Goal: Navigation & Orientation: Find specific page/section

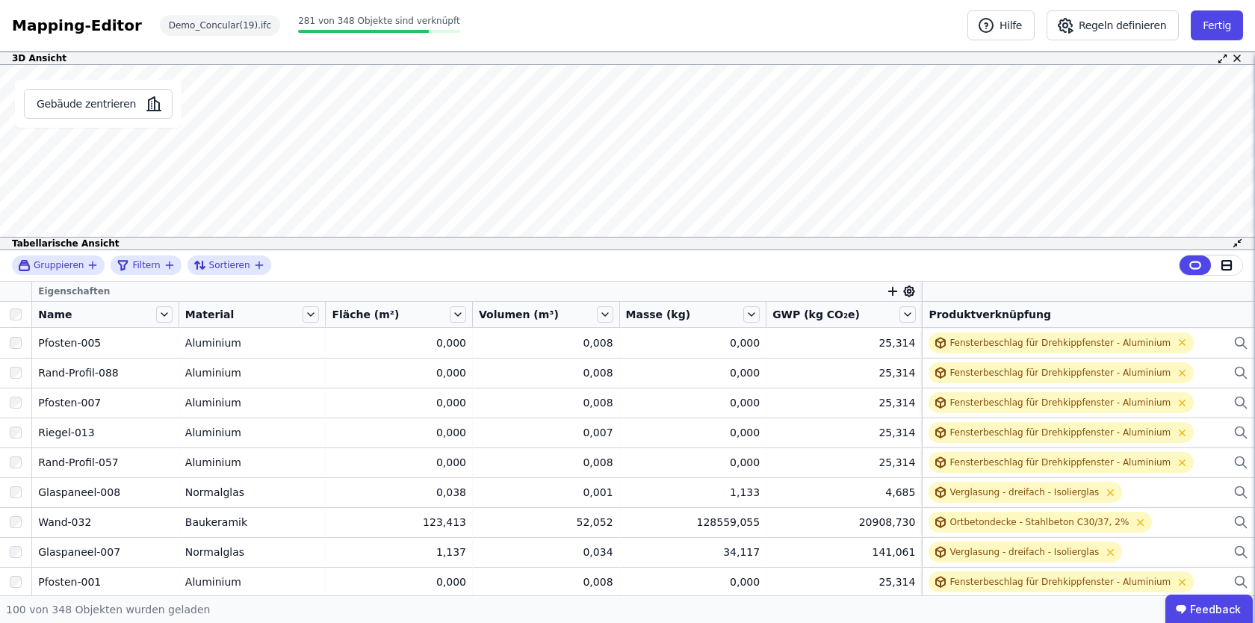
scroll to position [276, 0]
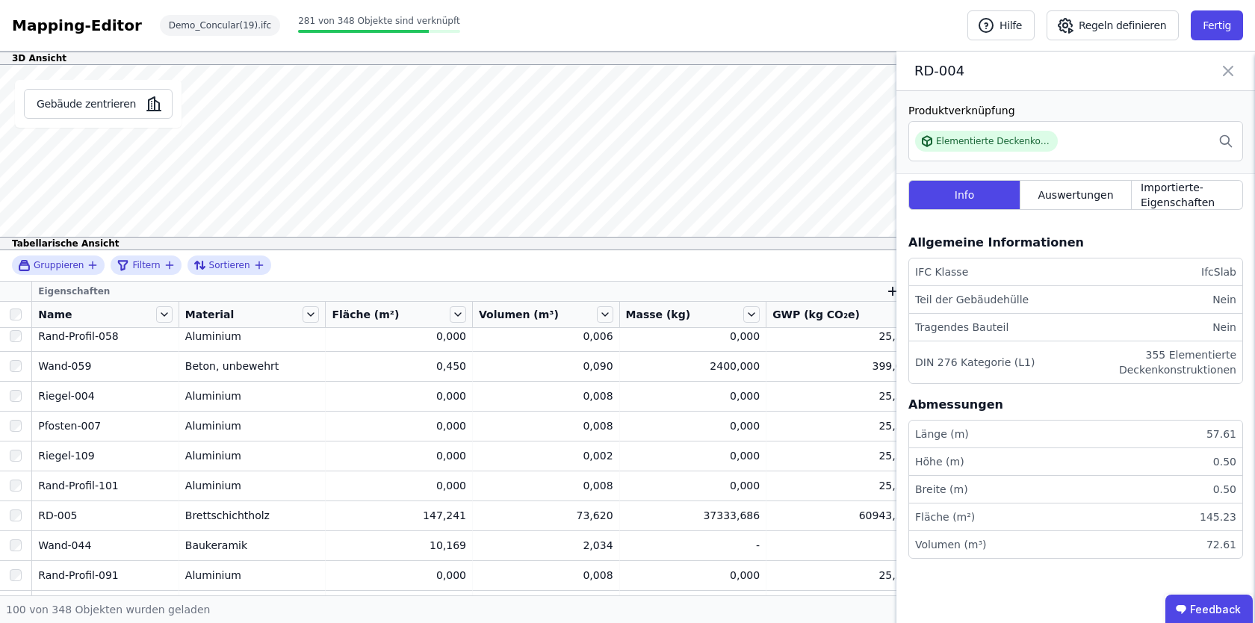
click at [1230, 71] on icon at bounding box center [1228, 70] width 18 height 21
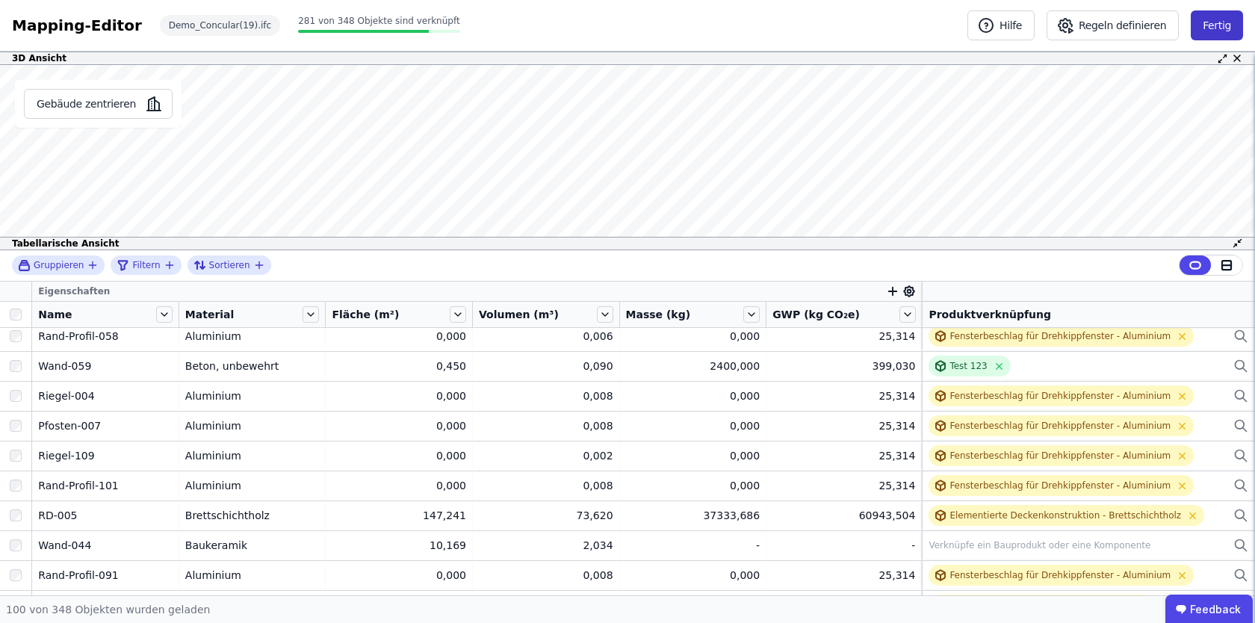
click at [1208, 26] on button "Fertig" at bounding box center [1216, 25] width 52 height 30
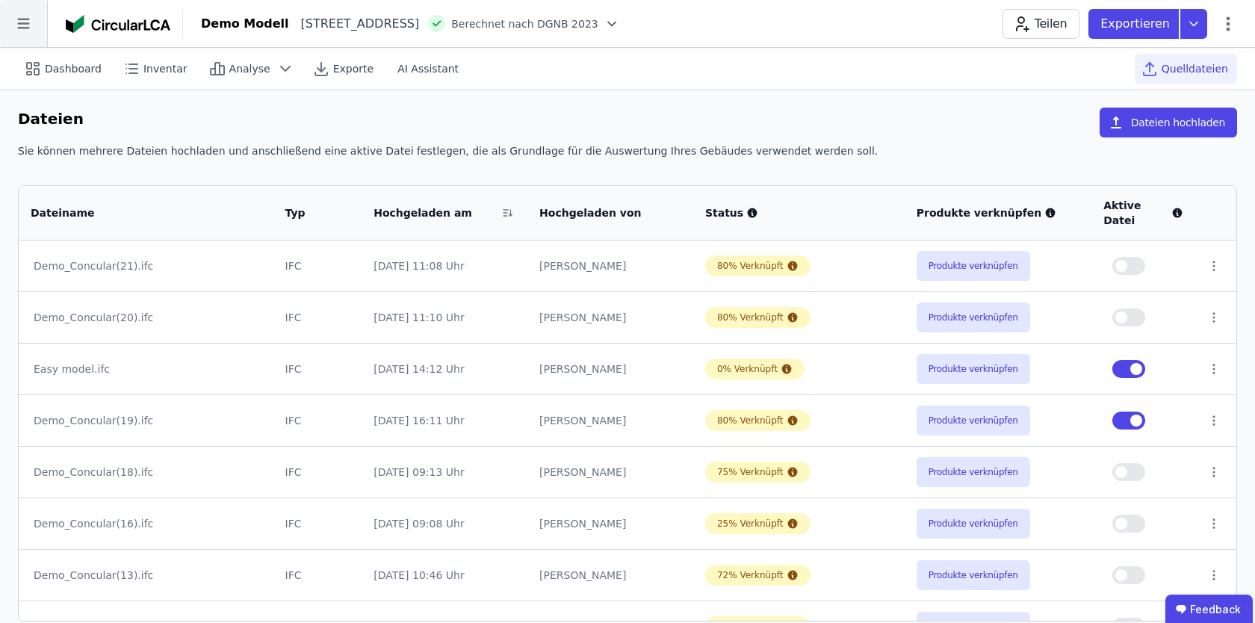
click at [37, 27] on icon at bounding box center [23, 23] width 47 height 47
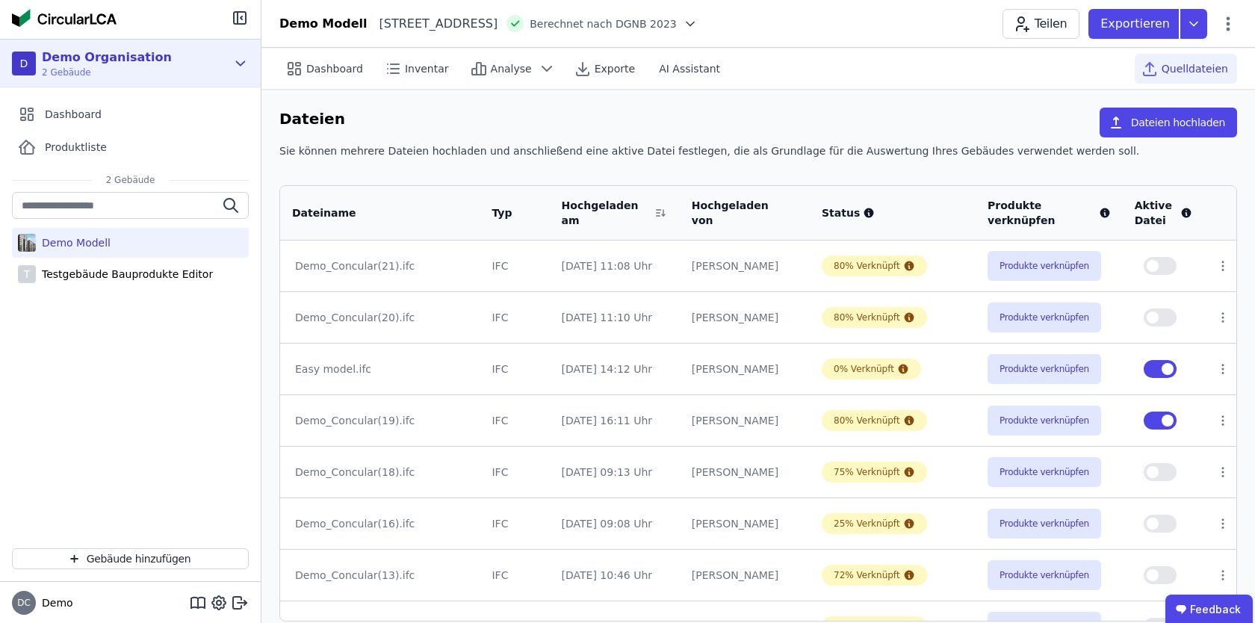
click at [245, 66] on icon at bounding box center [240, 64] width 16 height 18
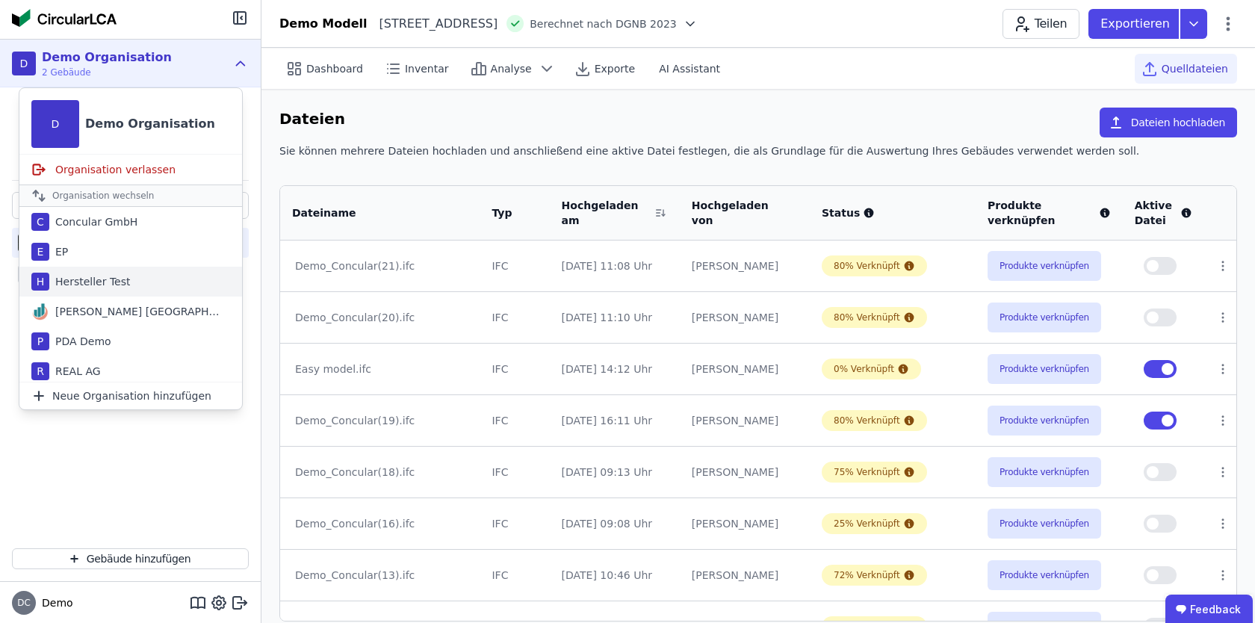
click at [96, 292] on div "H Hersteller Test" at bounding box center [130, 282] width 223 height 30
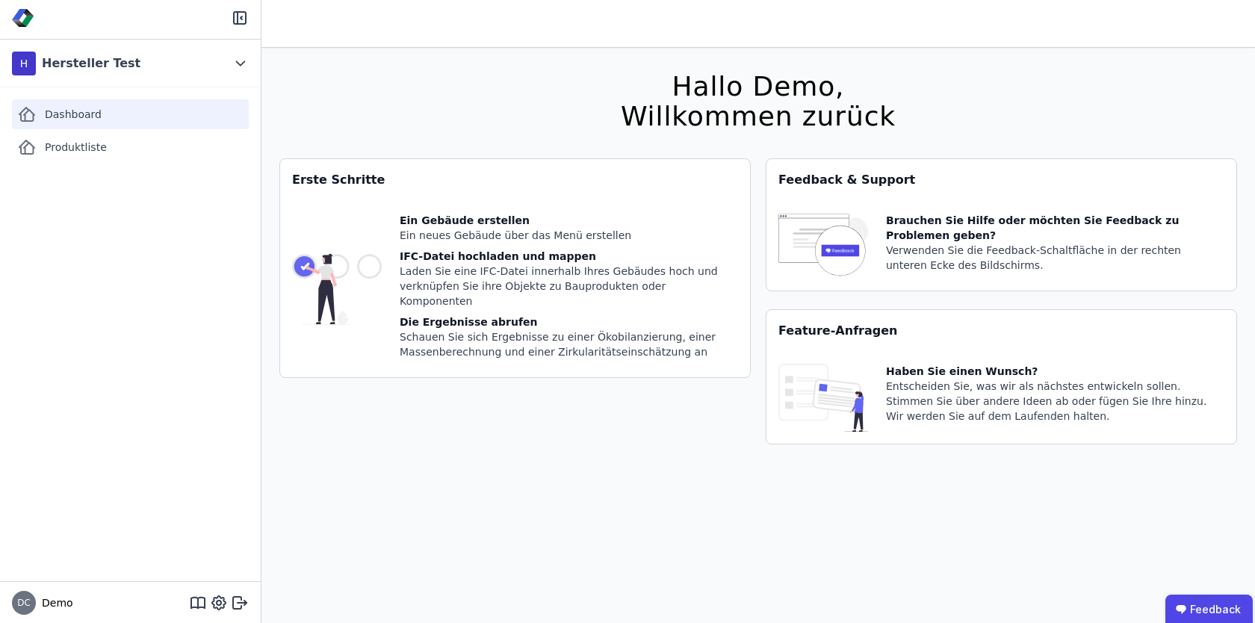
click at [121, 117] on div "Dashboard" at bounding box center [130, 114] width 237 height 30
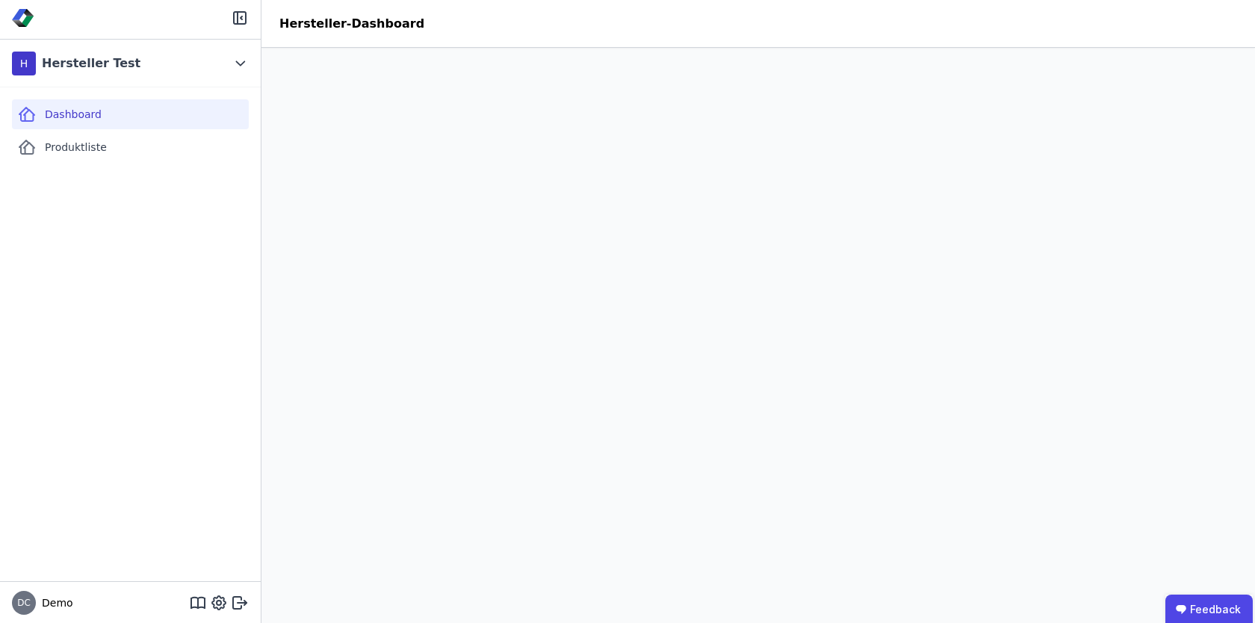
click at [640, 30] on header "Hersteller-Dashboard" at bounding box center [757, 24] width 993 height 48
click at [143, 159] on div "Produktliste" at bounding box center [130, 147] width 237 height 30
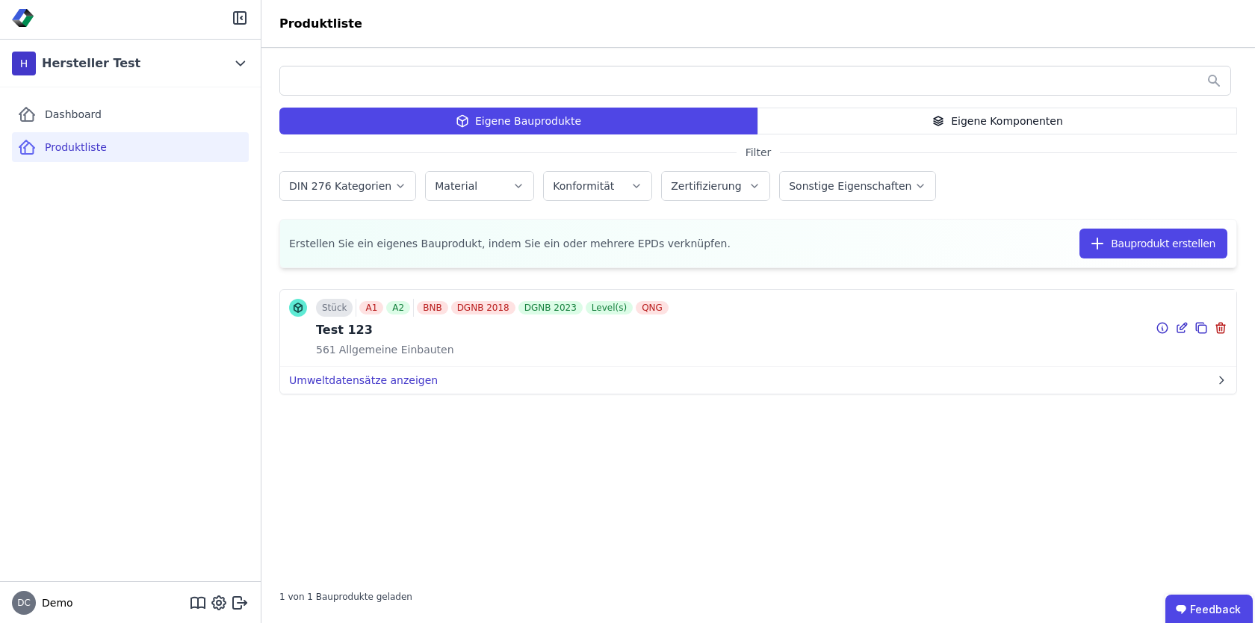
click at [621, 380] on button "Umweltdatensätze anzeigen" at bounding box center [758, 380] width 956 height 27
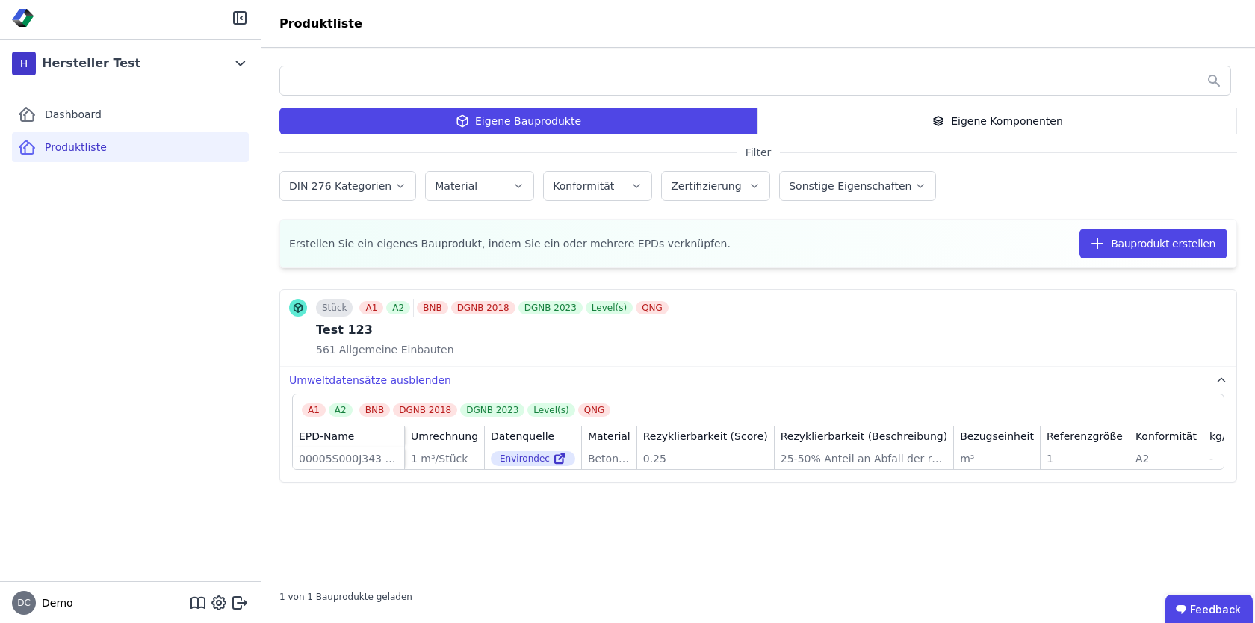
click at [632, 529] on div "Stück A1 A2 BNB DGNB 2018 DGNB 2023 Level(s) QNG Test 123 561 Allgemeine Einbau…" at bounding box center [757, 425] width 957 height 302
click at [135, 126] on div "Dashboard" at bounding box center [130, 114] width 237 height 30
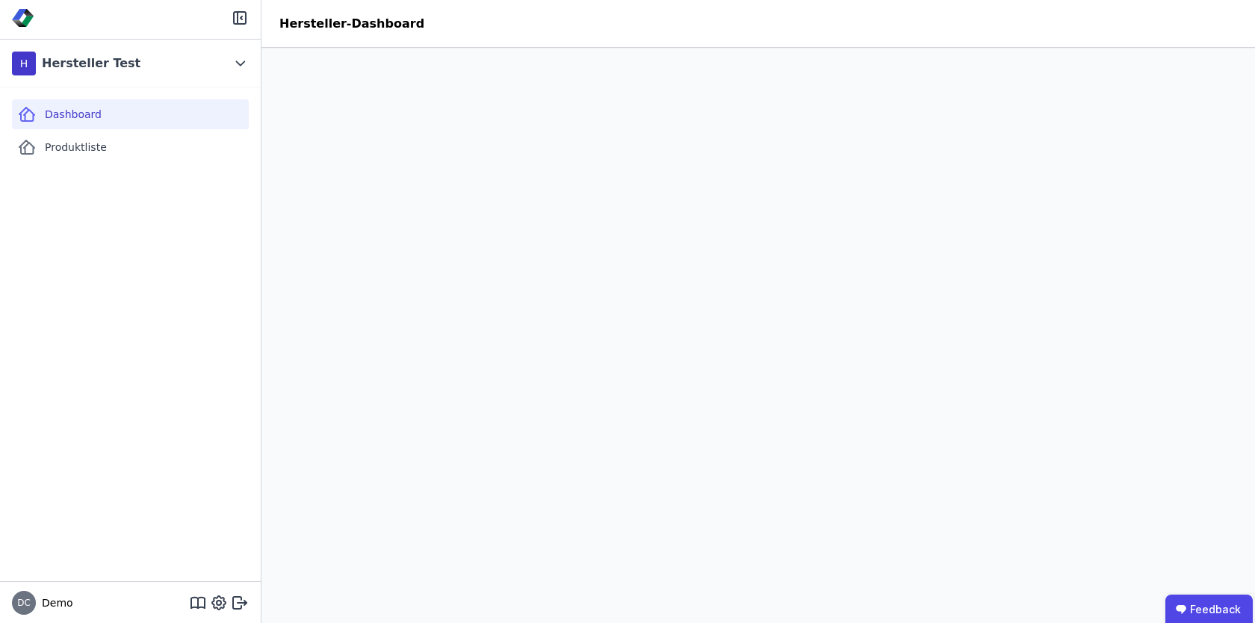
click at [481, 40] on header "Hersteller-Dashboard" at bounding box center [757, 24] width 993 height 48
click at [128, 274] on div "Dashboard Produktliste" at bounding box center [130, 334] width 261 height 494
click at [96, 449] on div "Dashboard Produktliste" at bounding box center [130, 334] width 261 height 494
click at [182, 325] on div "Dashboard Produktliste" at bounding box center [130, 334] width 261 height 494
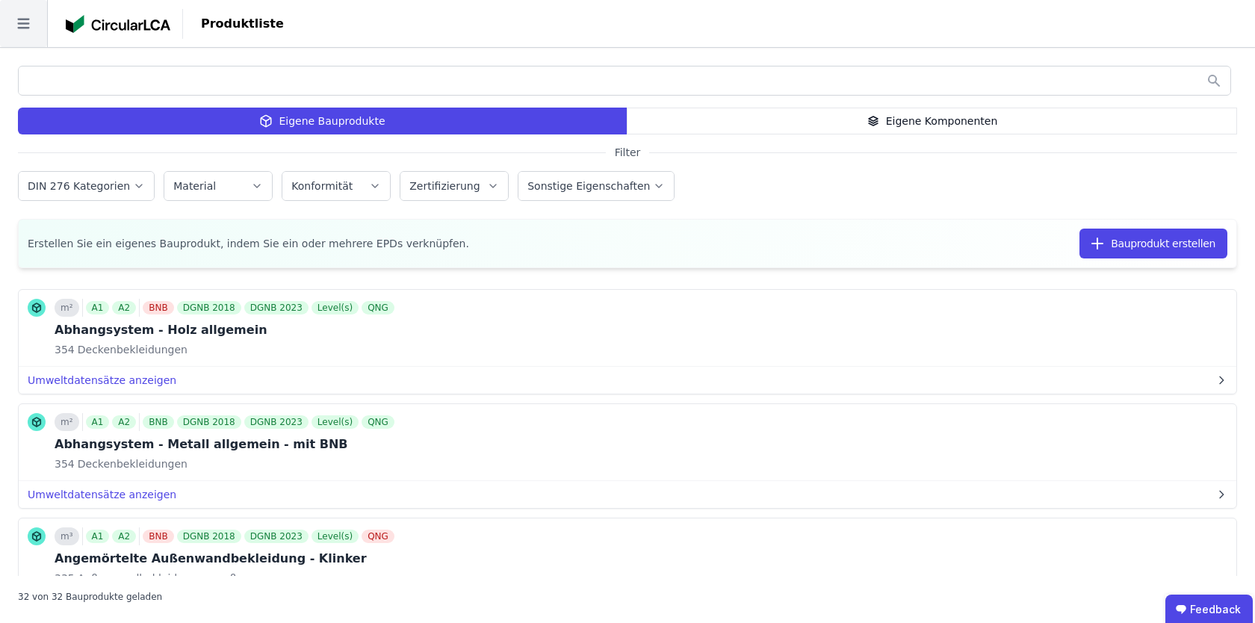
click at [22, 21] on icon at bounding box center [23, 23] width 47 height 47
